Goal: Transaction & Acquisition: Download file/media

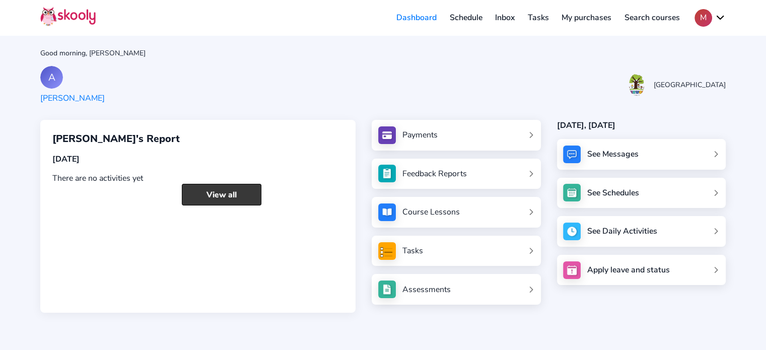
click at [222, 198] on link "View all" at bounding box center [222, 195] width 80 height 22
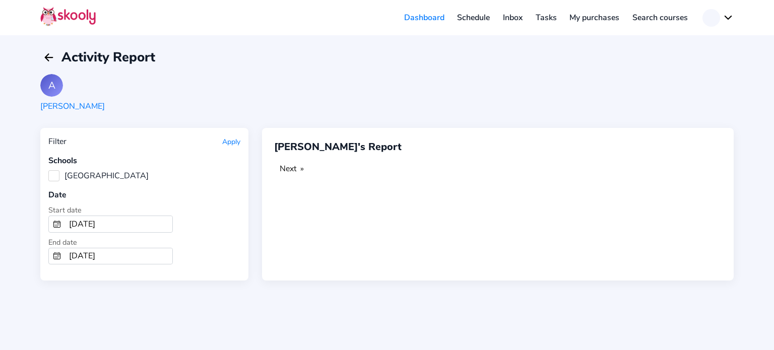
click at [55, 223] on icon "calendar outline" at bounding box center [57, 223] width 7 height 0
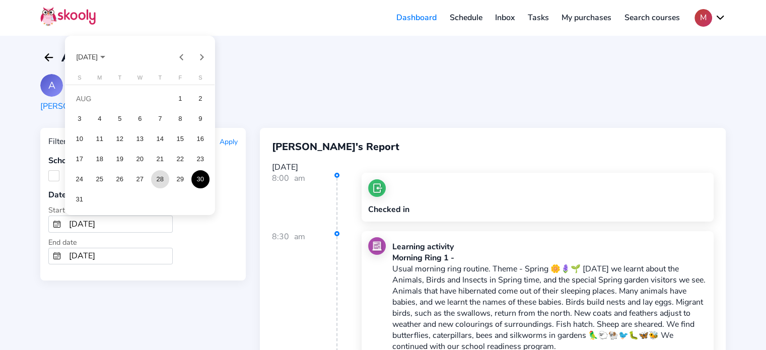
click at [158, 180] on div "28" at bounding box center [160, 179] width 18 height 18
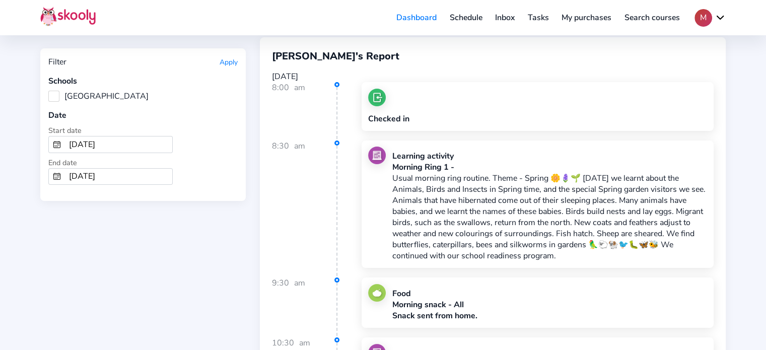
scroll to position [201, 0]
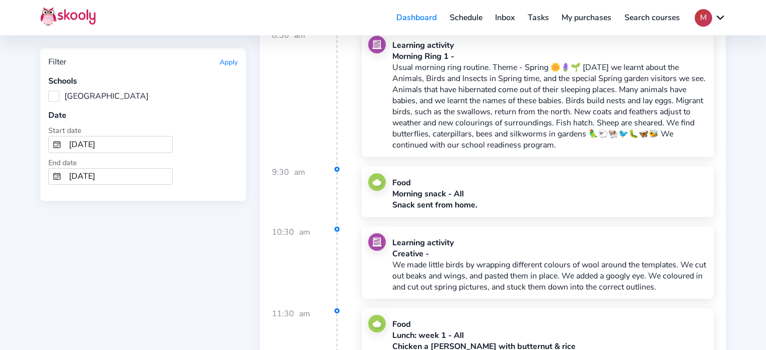
click at [55, 141] on icon "Calendar" at bounding box center [57, 145] width 8 height 8
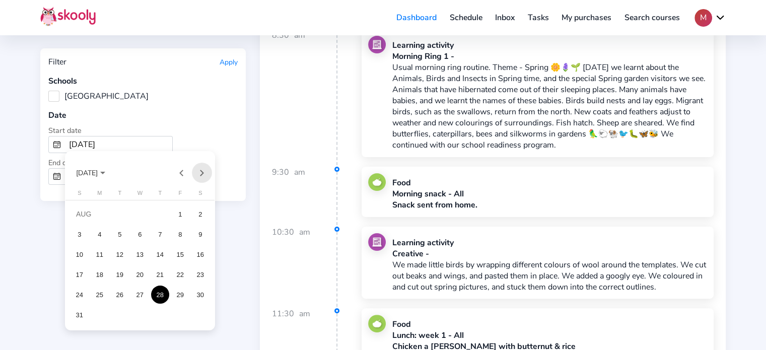
click at [200, 171] on button "Next month" at bounding box center [202, 173] width 20 height 20
click at [117, 233] on div "2" at bounding box center [120, 234] width 18 height 18
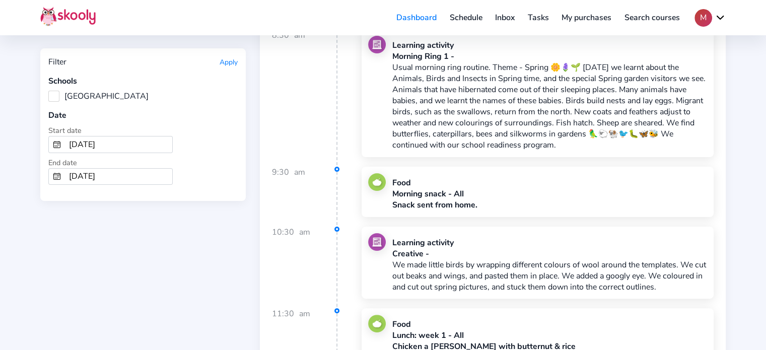
type input "[DATE]"
click at [227, 63] on button "Apply" at bounding box center [229, 62] width 18 height 10
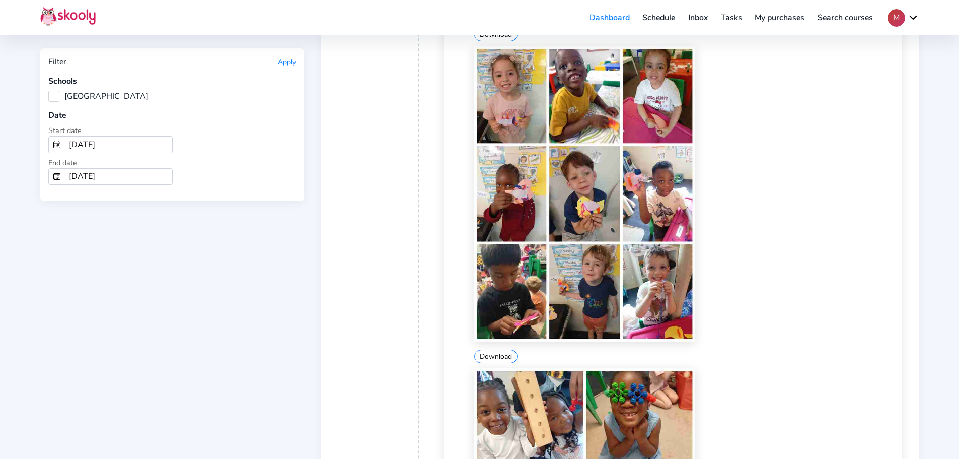
scroll to position [856, 0]
click at [499, 349] on button "Download" at bounding box center [495, 356] width 43 height 14
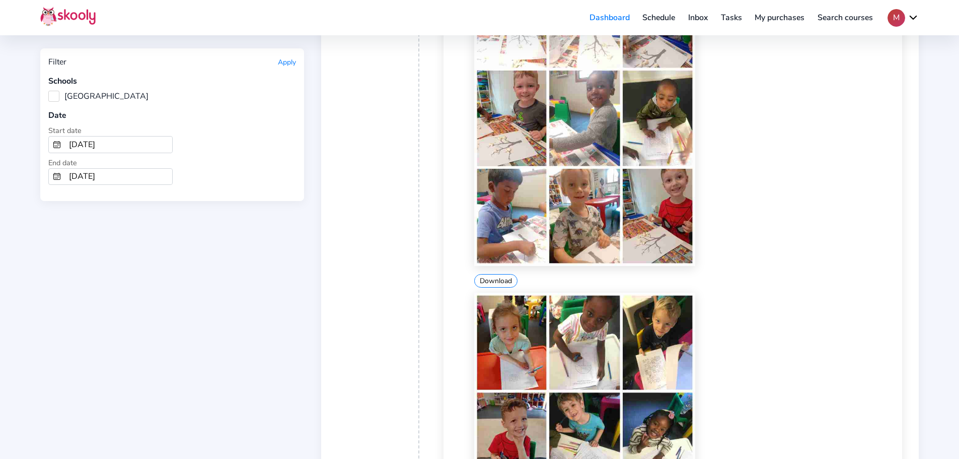
scroll to position [2115, 0]
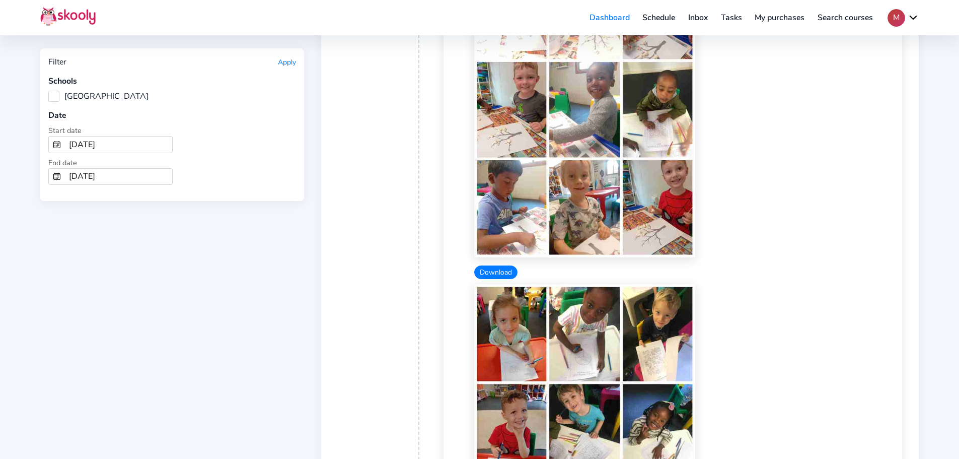
click at [498, 274] on button "Download" at bounding box center [495, 272] width 43 height 14
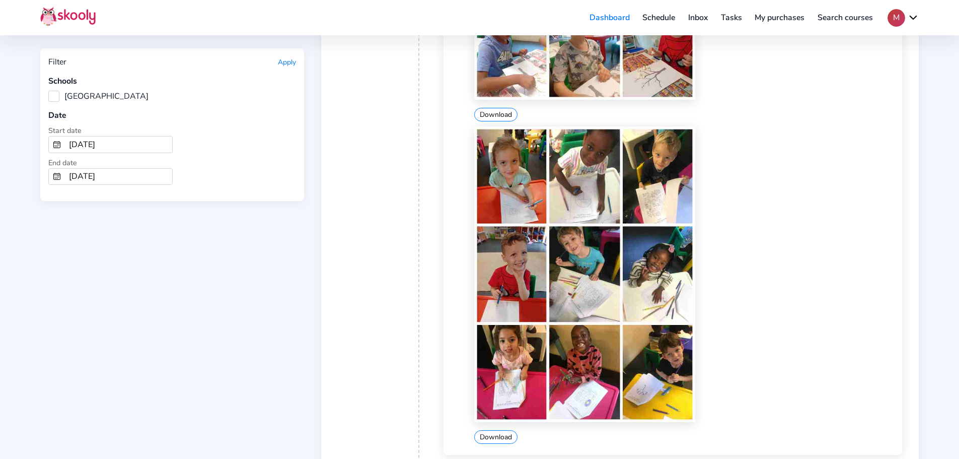
scroll to position [2367, 0]
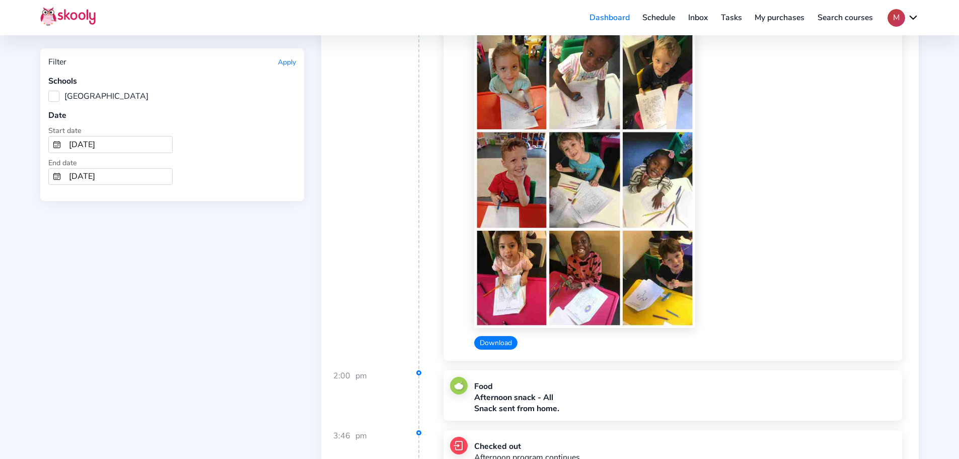
click at [498, 343] on button "Download" at bounding box center [495, 343] width 43 height 14
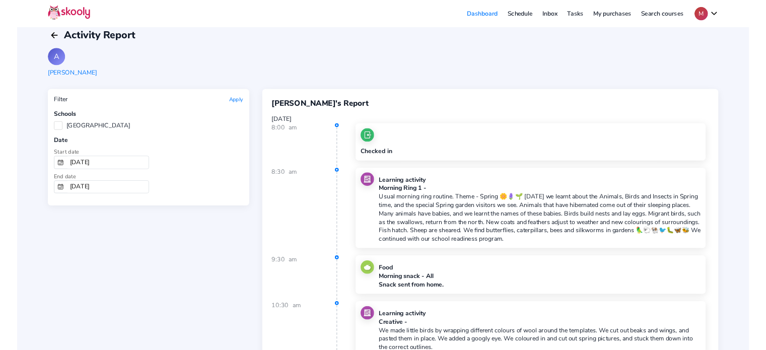
scroll to position [0, 0]
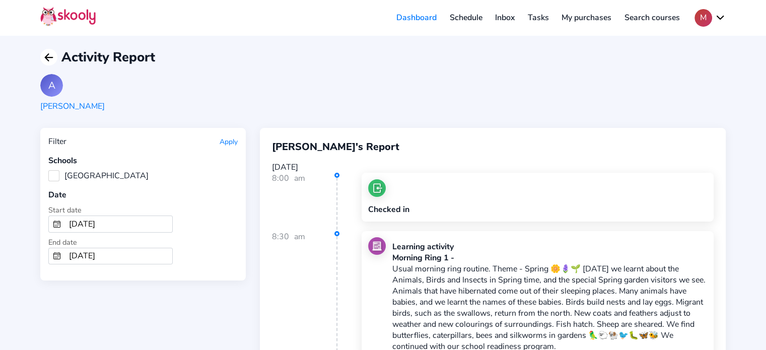
click at [47, 52] on icon "Arrow Back" at bounding box center [49, 57] width 12 height 12
